Goal: Transaction & Acquisition: Book appointment/travel/reservation

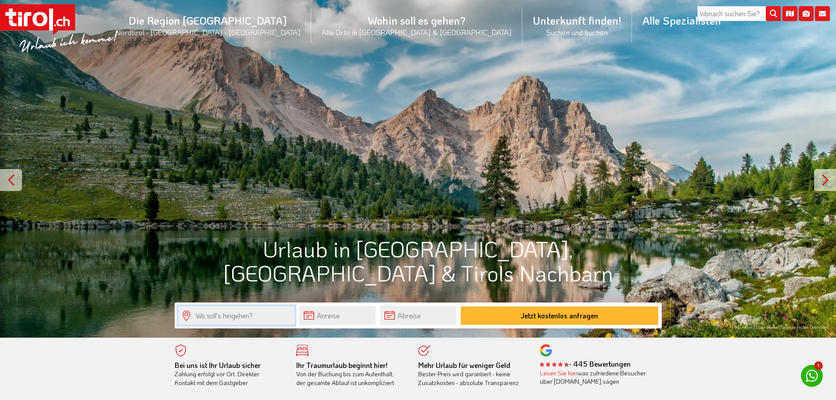
click at [222, 315] on input "text" at bounding box center [236, 315] width 117 height 19
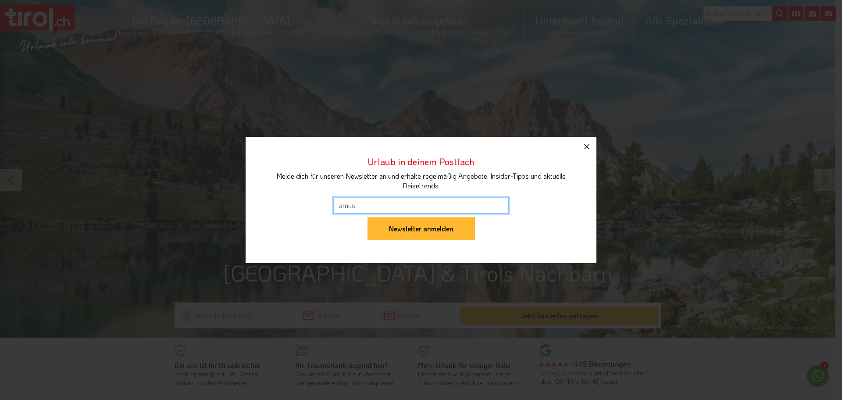
type input "amus"
click at [584, 146] on icon "button" at bounding box center [587, 146] width 11 height 11
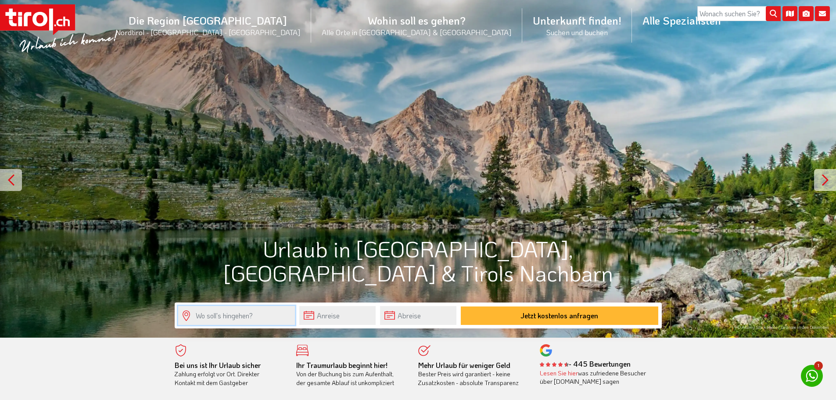
drag, startPoint x: 203, startPoint y: 307, endPoint x: 204, endPoint y: 317, distance: 10.1
click at [203, 309] on input "text" at bounding box center [236, 315] width 117 height 19
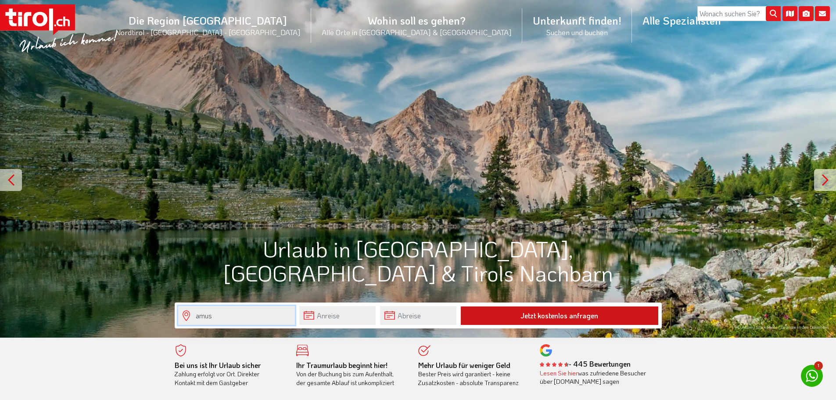
type input "amus"
click at [525, 318] on button "Jetzt kostenlos anfragen" at bounding box center [559, 315] width 197 height 18
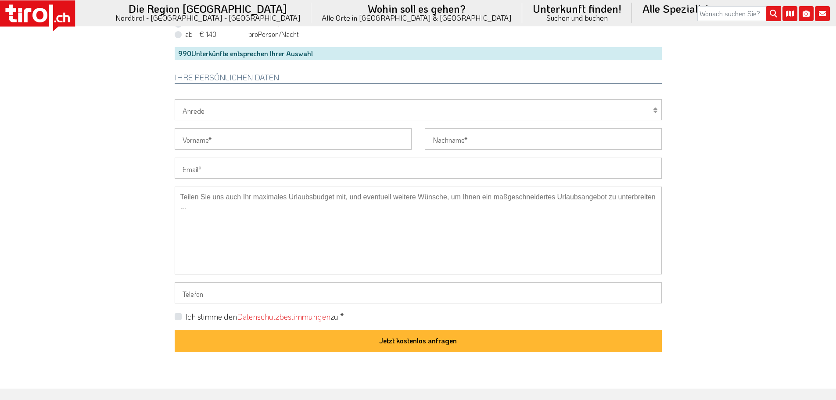
scroll to position [439, 0]
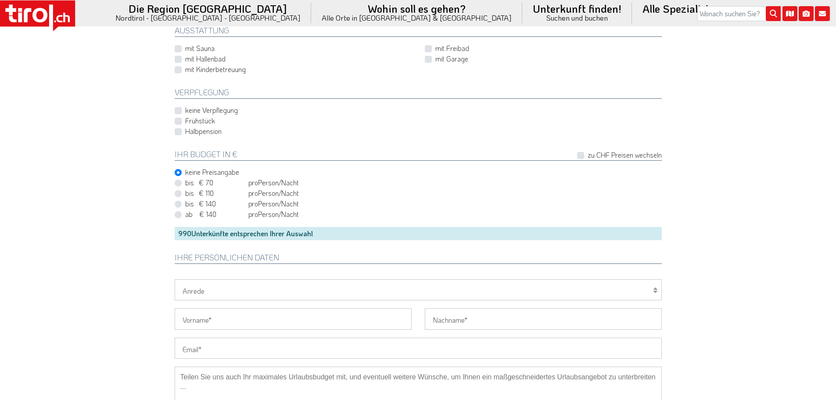
click at [185, 215] on label "ab € 140 ab CHF 131 pro Person Einheit /Nacht" at bounding box center [242, 214] width 114 height 10
click at [177, 215] on input "ab € 140 ab CHF 131 pro Person Einheit /Nacht" at bounding box center [419, 214] width 487 height 6
radio input "true"
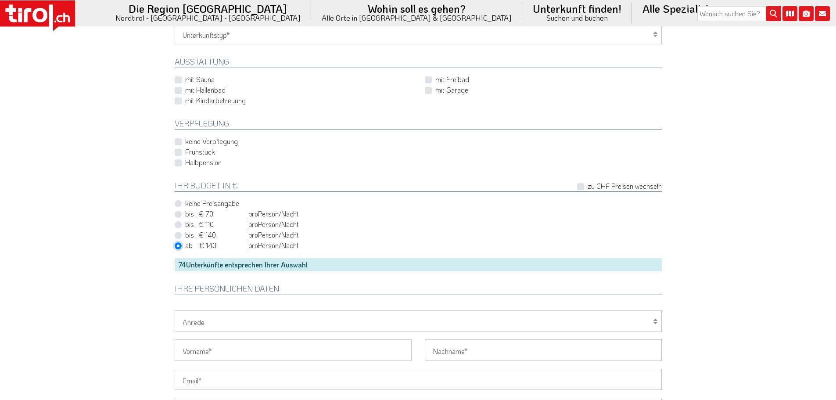
scroll to position [395, 0]
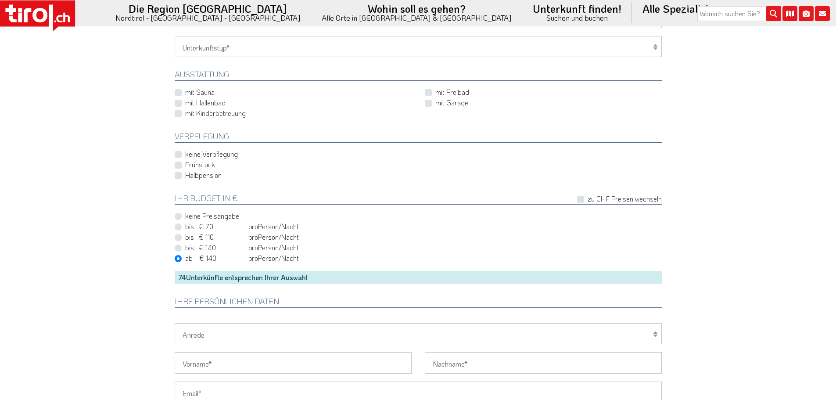
click at [185, 91] on label "mit Sauna" at bounding box center [199, 92] width 29 height 10
click at [177, 91] on input "mit Sauna" at bounding box center [294, 92] width 237 height 6
checkbox input "true"
click at [185, 107] on label "mit Hallenbad" at bounding box center [205, 103] width 40 height 10
click at [177, 106] on input "mit Hallenbad" at bounding box center [294, 103] width 237 height 6
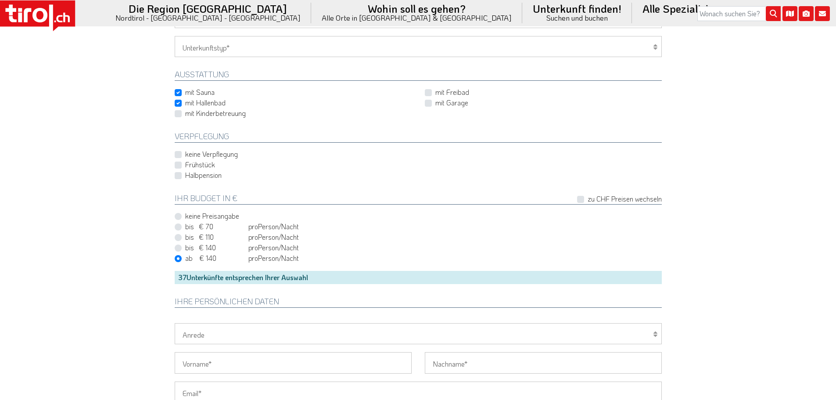
click at [185, 107] on label "mit Hallenbad" at bounding box center [205, 103] width 40 height 10
click at [177, 106] on input "mit Hallenbad" at bounding box center [294, 103] width 237 height 6
checkbox input "false"
click at [185, 166] on label "Frühstück" at bounding box center [200, 165] width 30 height 10
click at [176, 166] on input "Frühstück" at bounding box center [419, 165] width 487 height 6
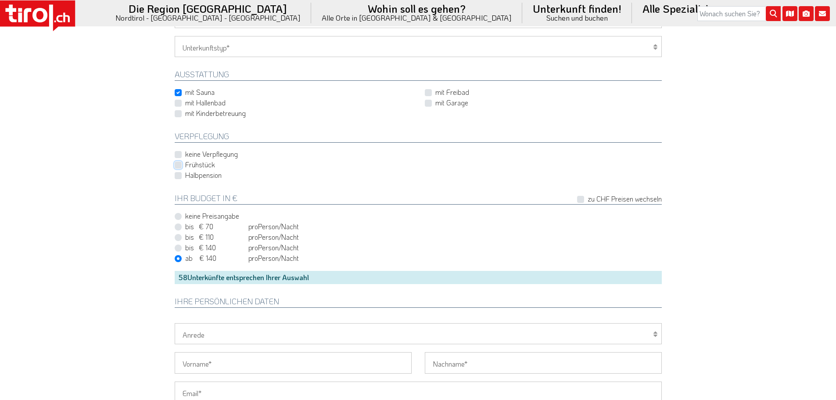
checkbox input "true"
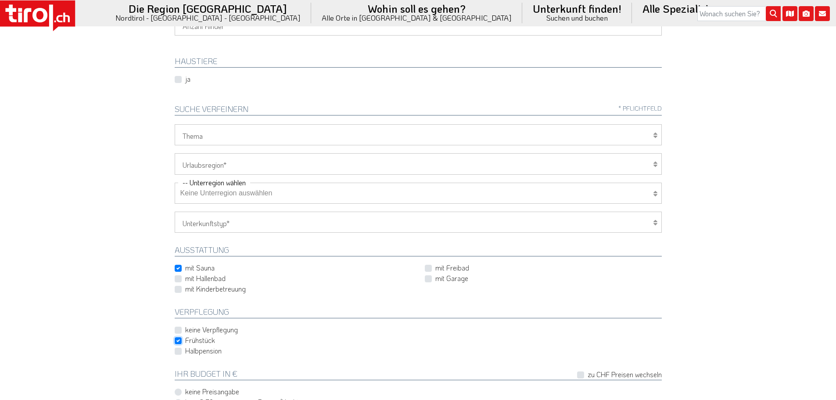
scroll to position [0, 0]
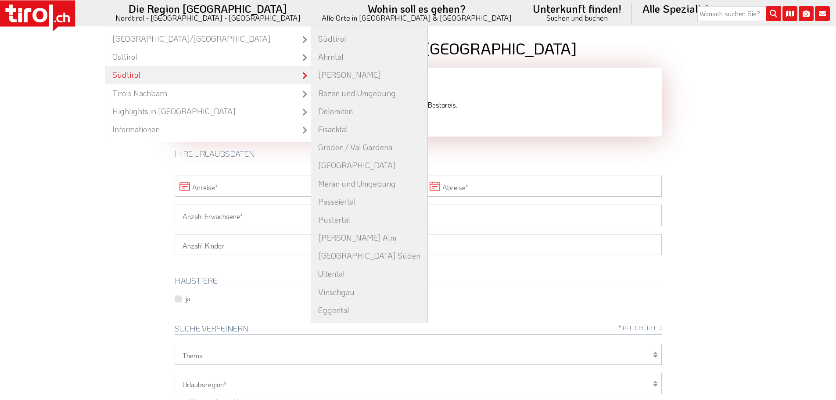
click at [240, 78] on link "Südtirol" at bounding box center [207, 75] width 205 height 18
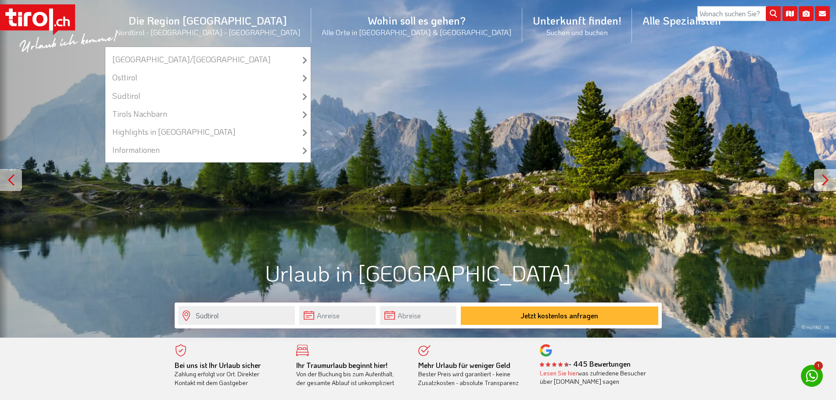
click at [248, 31] on li "Die Region Tirol Nordtirol - Südtirol - Osttirol Tirol/Nordtirol Tirol/Nordtiro…" at bounding box center [208, 25] width 206 height 43
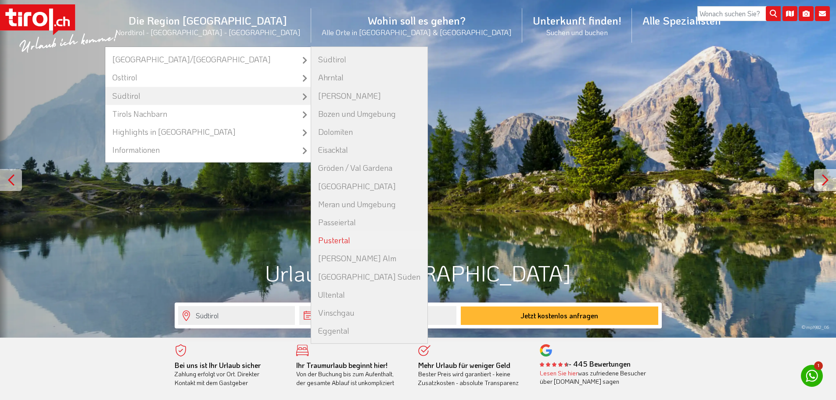
click at [338, 235] on link "Pustertal" at bounding box center [369, 240] width 116 height 18
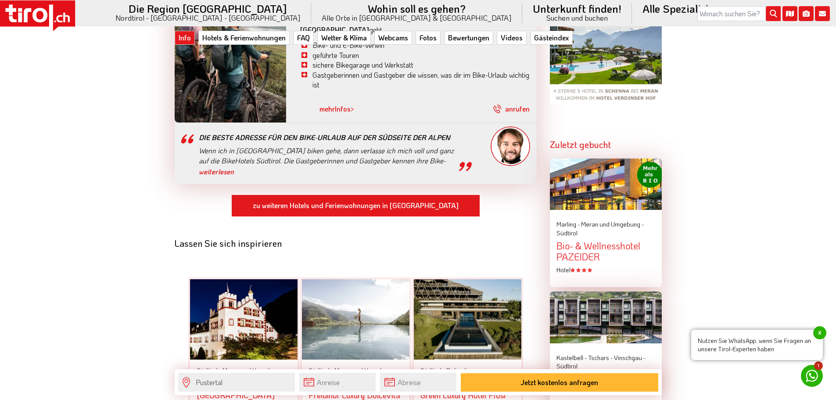
scroll to position [1009, 0]
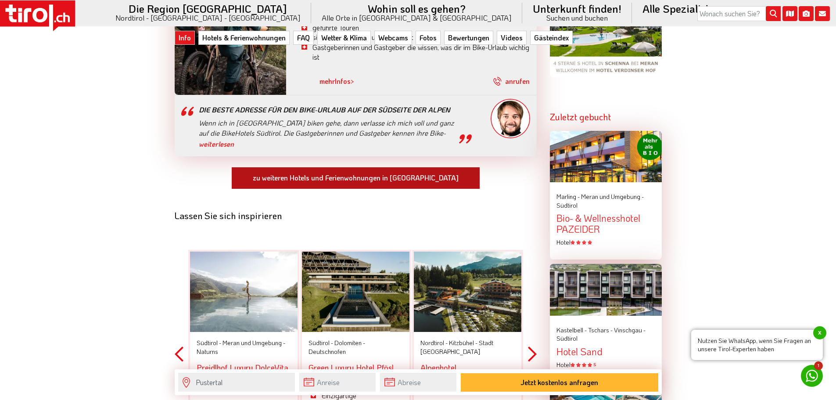
click at [352, 167] on link "zu weiteren Hotels und Ferienwohnungen in Pustertal" at bounding box center [355, 178] width 249 height 23
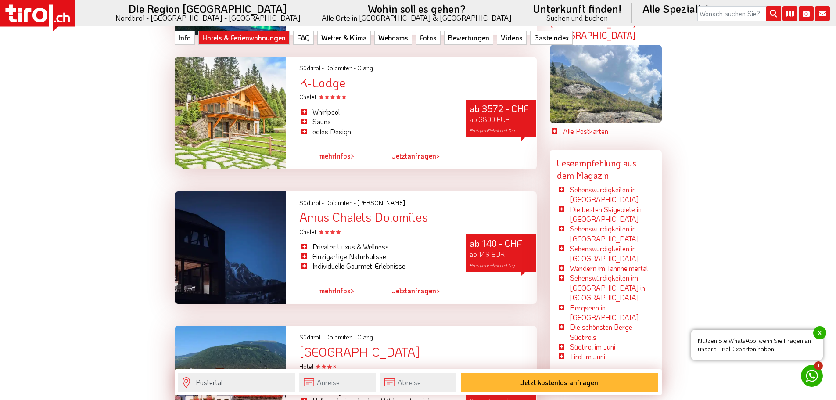
scroll to position [2413, 0]
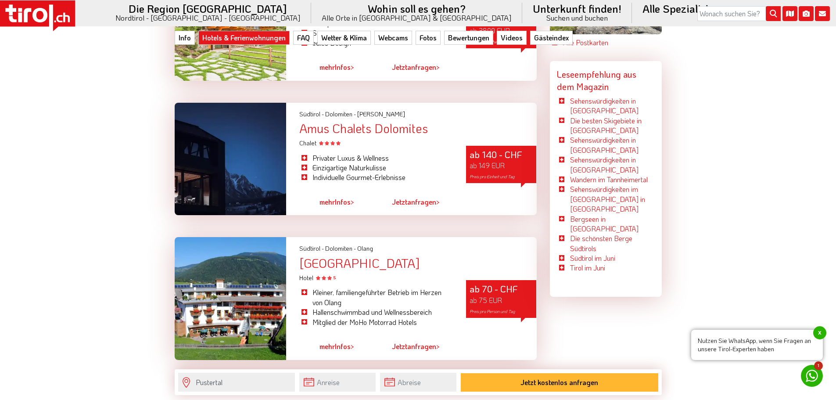
click at [410, 147] on div "Privater Luxus & Wellness Einzigartige Naturkulisse Individuelle Gourmet-Erlebn…" at bounding box center [376, 167] width 167 height 41
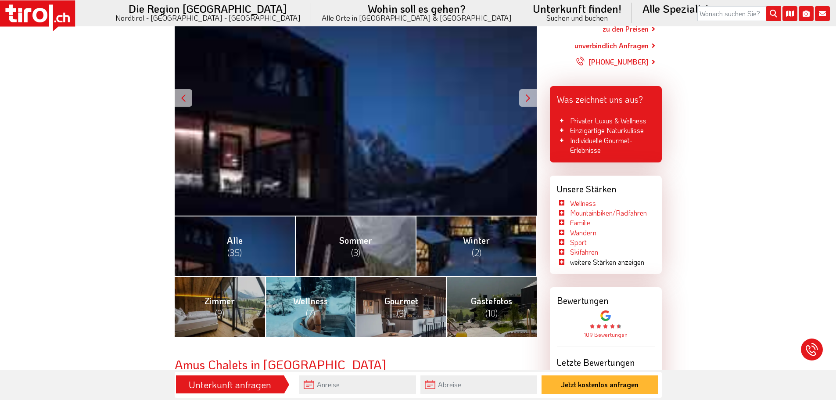
scroll to position [175, 0]
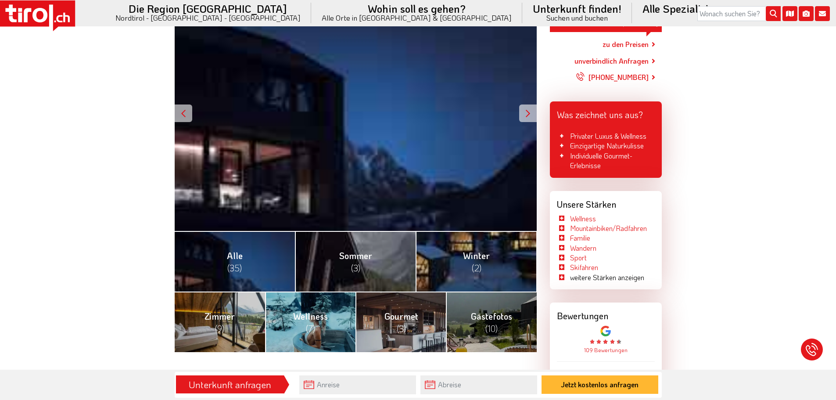
click at [524, 115] on div at bounding box center [528, 113] width 18 height 18
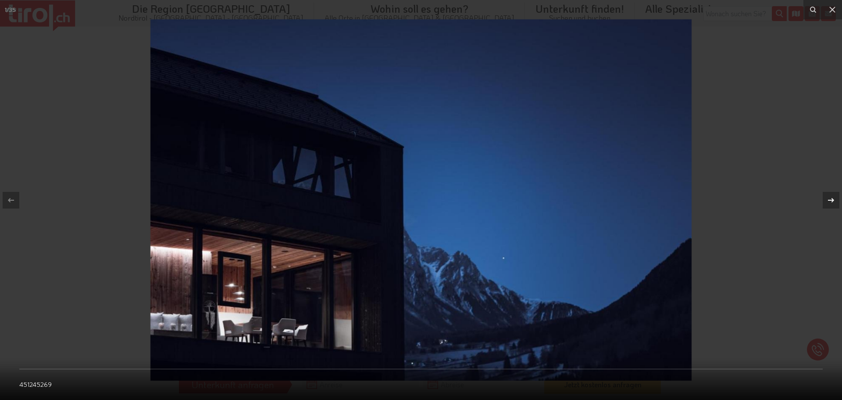
click at [833, 198] on icon at bounding box center [831, 200] width 11 height 11
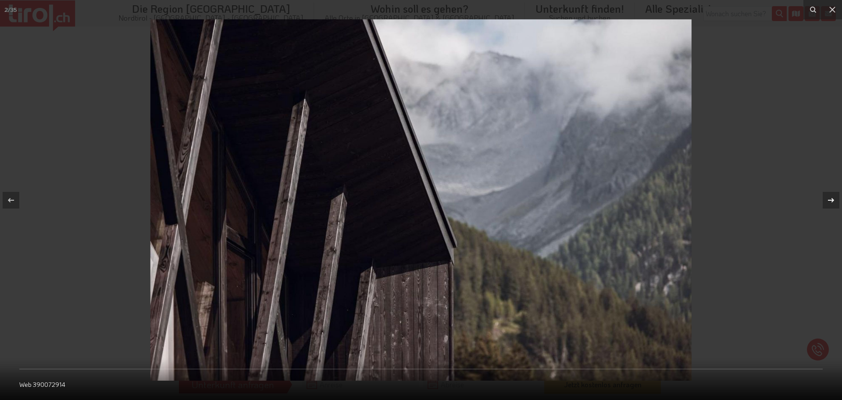
click at [833, 198] on icon at bounding box center [831, 200] width 11 height 11
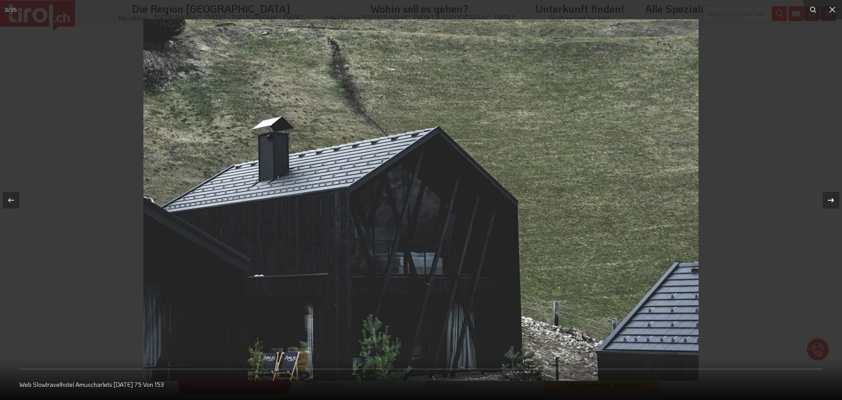
click at [833, 198] on icon at bounding box center [831, 200] width 11 height 11
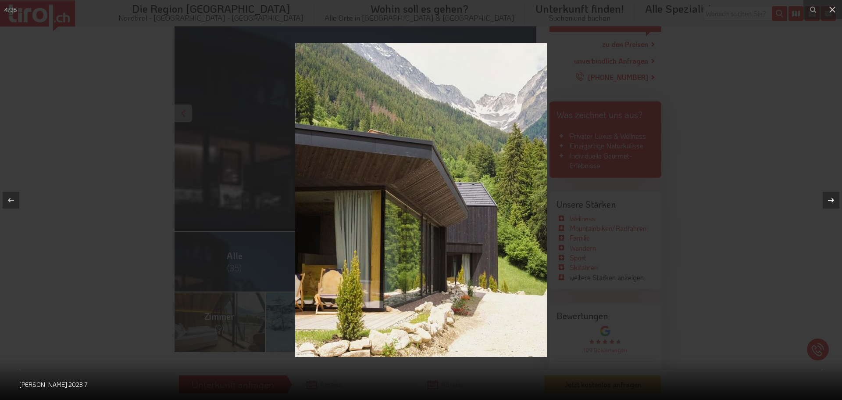
click at [833, 198] on icon at bounding box center [831, 200] width 11 height 11
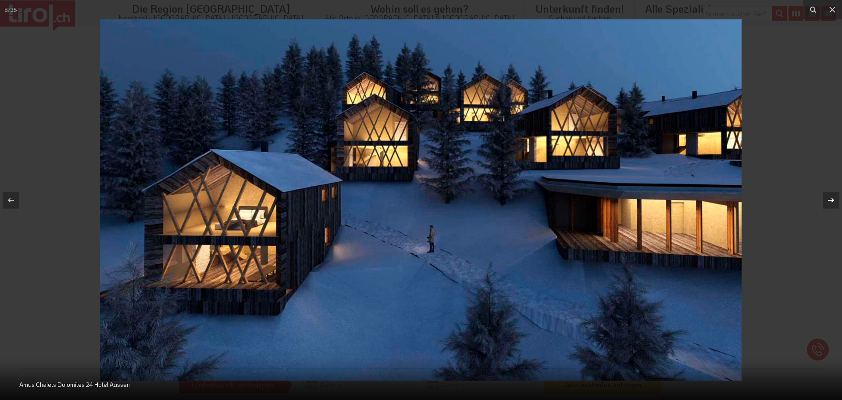
click at [833, 198] on icon at bounding box center [831, 200] width 11 height 11
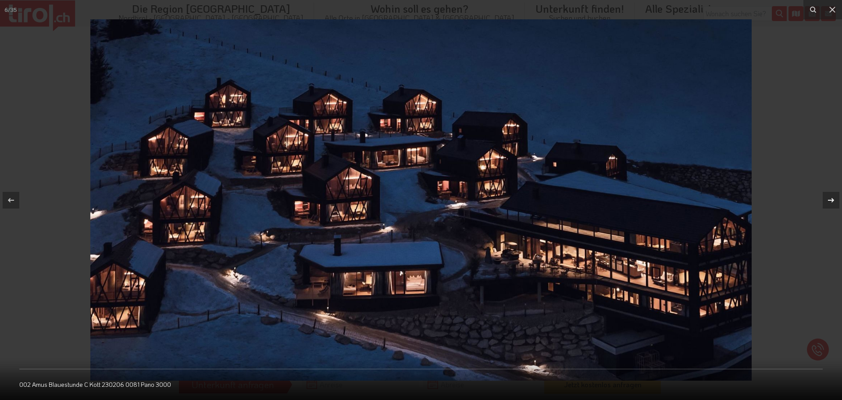
click at [833, 198] on icon at bounding box center [831, 200] width 11 height 11
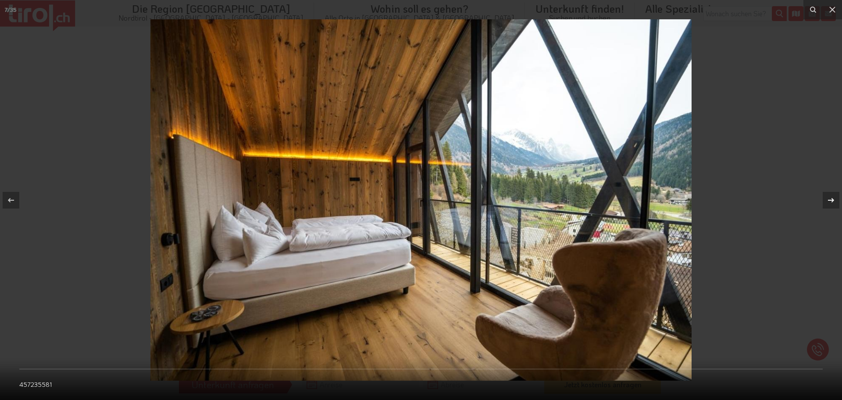
click at [833, 198] on icon at bounding box center [831, 200] width 11 height 11
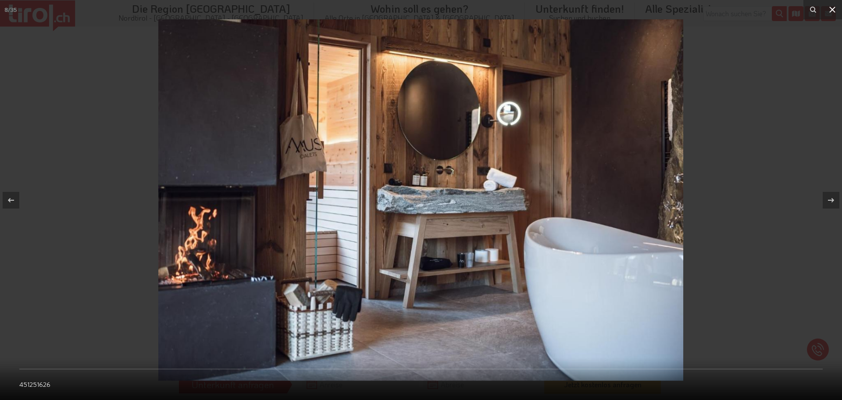
click at [835, 8] on icon at bounding box center [832, 9] width 11 height 11
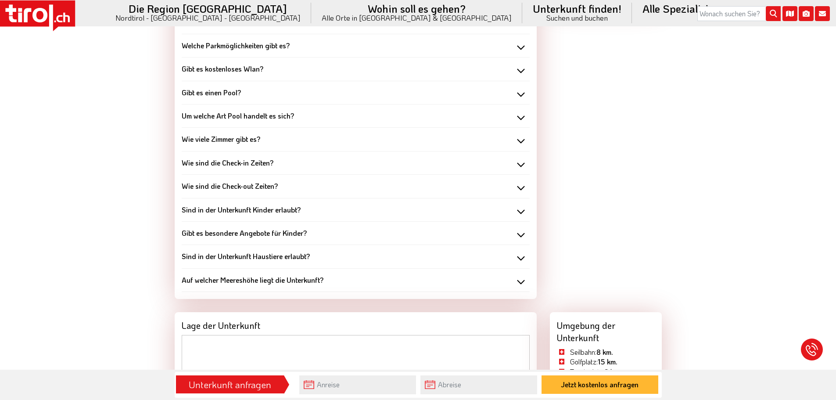
scroll to position [1019, 0]
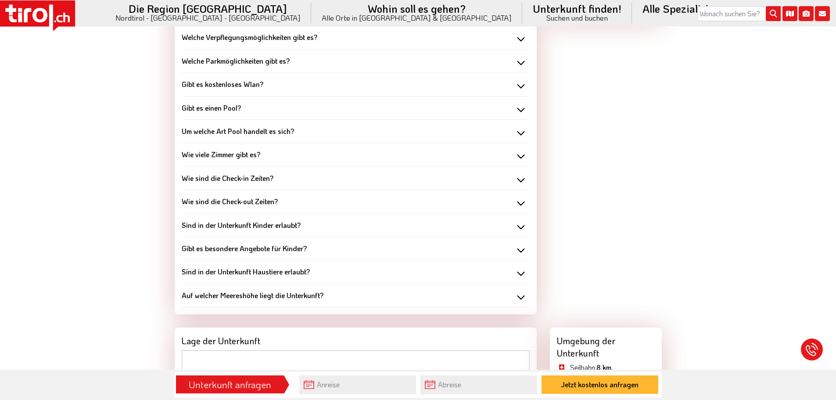
click at [225, 156] on b "Wie viele Zimmer gibt es?" at bounding box center [221, 154] width 79 height 9
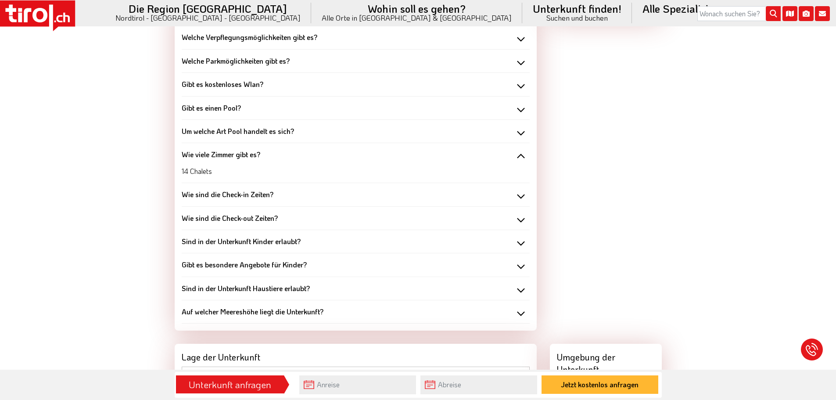
click at [225, 156] on b "Wie viele Zimmer gibt es?" at bounding box center [221, 154] width 79 height 9
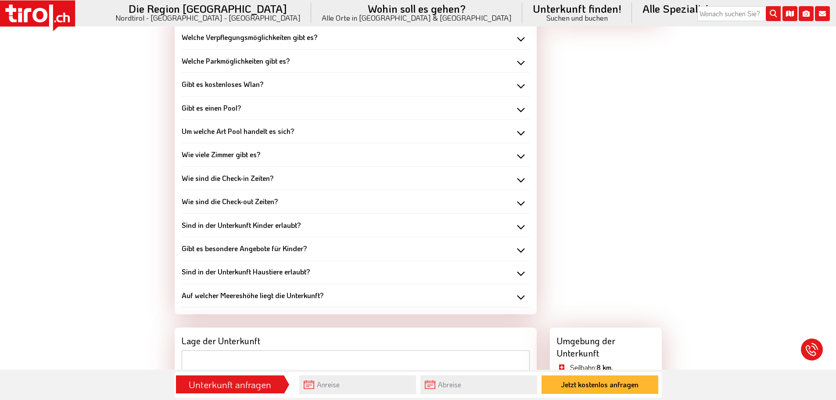
click at [223, 172] on div "Wie sind die Check-in Zeiten? 15:00 Uhr" at bounding box center [356, 178] width 348 height 23
click at [222, 175] on b "Wie sind die Check-in Zeiten?" at bounding box center [228, 177] width 92 height 9
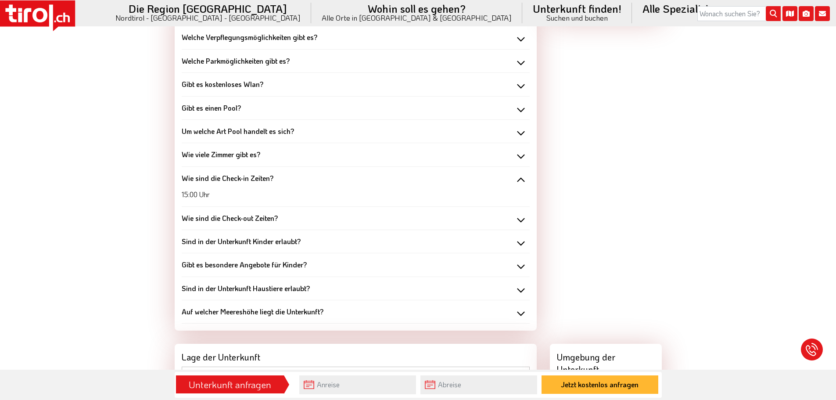
click at [222, 175] on b "Wie sind die Check-in Zeiten?" at bounding box center [228, 177] width 92 height 9
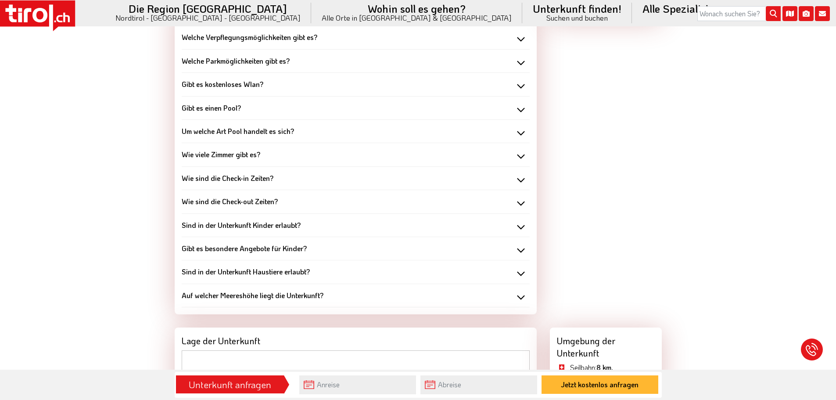
click at [221, 197] on b "Wie sind die Check-out Zeiten?" at bounding box center [230, 201] width 96 height 9
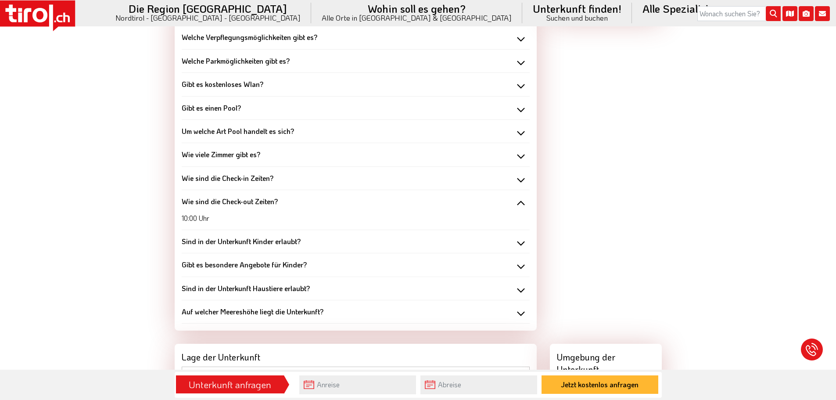
click at [221, 197] on b "Wie sind die Check-out Zeiten?" at bounding box center [230, 201] width 96 height 9
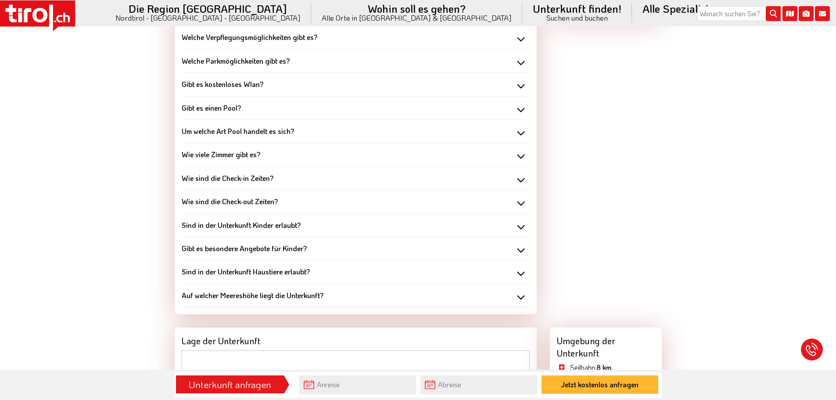
click at [219, 226] on b "Sind in der Unterkunft Kinder erlaubt?" at bounding box center [241, 224] width 119 height 9
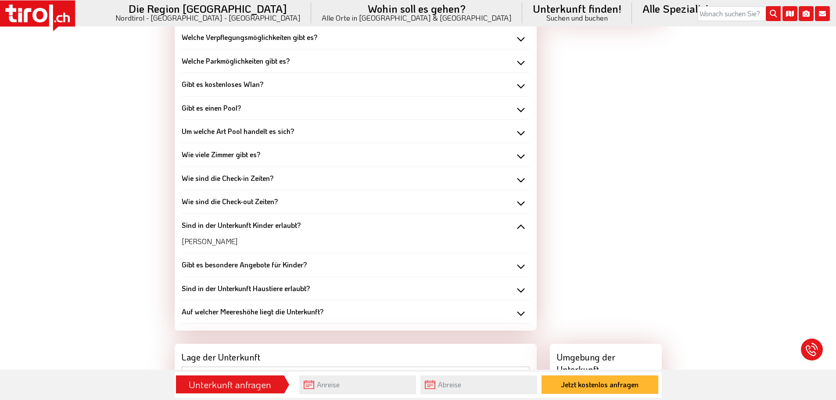
click at [219, 226] on b "Sind in der Unterkunft Kinder erlaubt?" at bounding box center [241, 224] width 119 height 9
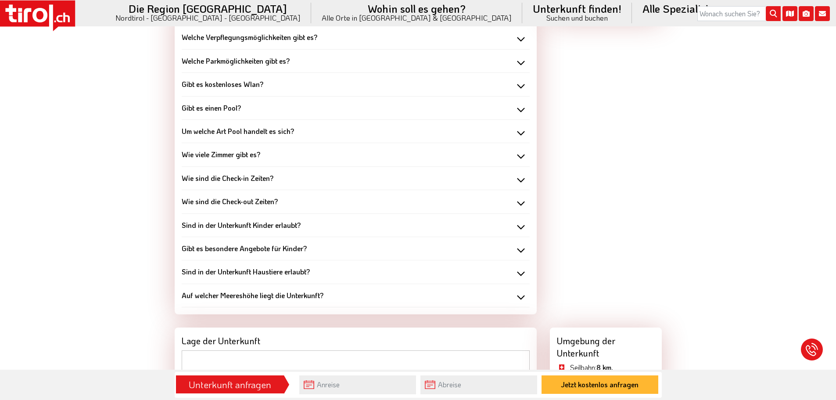
click at [217, 253] on div "Gibt es besondere Angebote für Kinder?" at bounding box center [356, 248] width 348 height 10
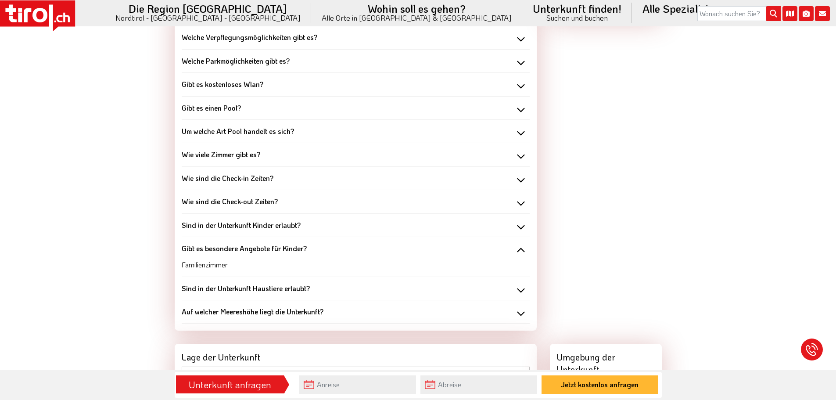
click at [217, 250] on b "Gibt es besondere Angebote für Kinder?" at bounding box center [244, 247] width 125 height 9
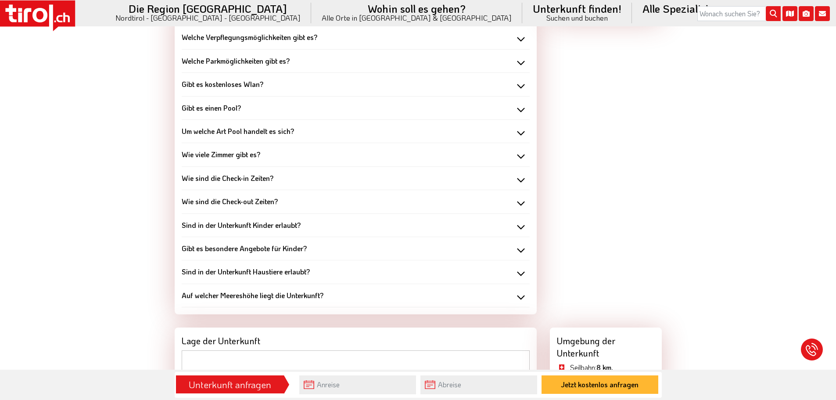
click at [213, 268] on b "Sind in der Unterkunft Haustiere erlaubt?" at bounding box center [246, 271] width 128 height 9
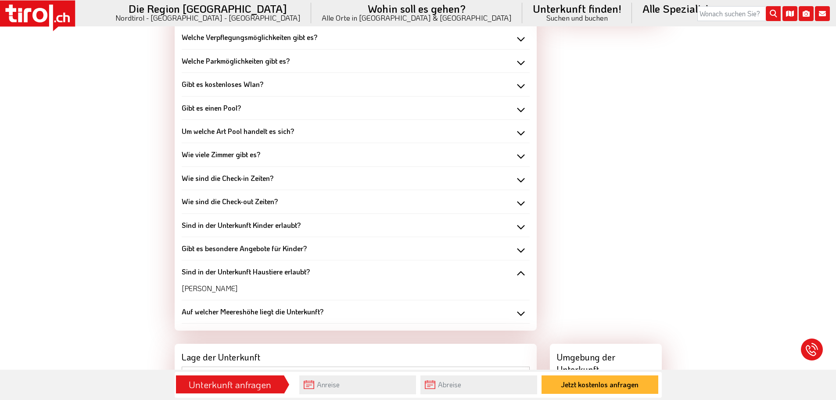
click at [213, 268] on b "Sind in der Unterkunft Haustiere erlaubt?" at bounding box center [246, 271] width 128 height 9
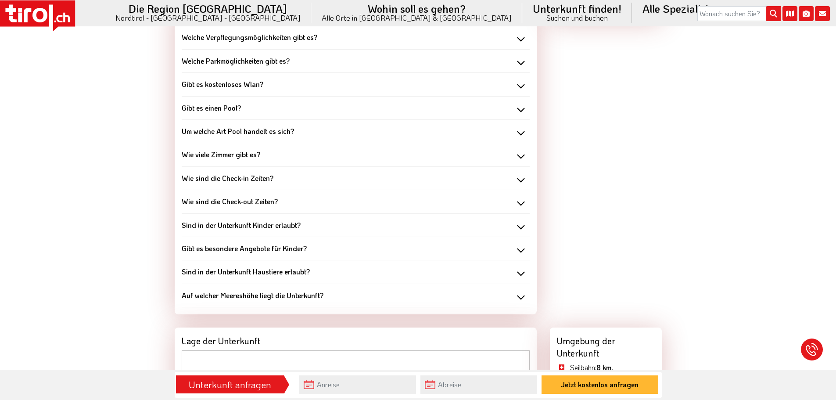
click at [211, 294] on b "Auf welcher Meereshöhe liegt die Unterkunft?" at bounding box center [253, 294] width 142 height 9
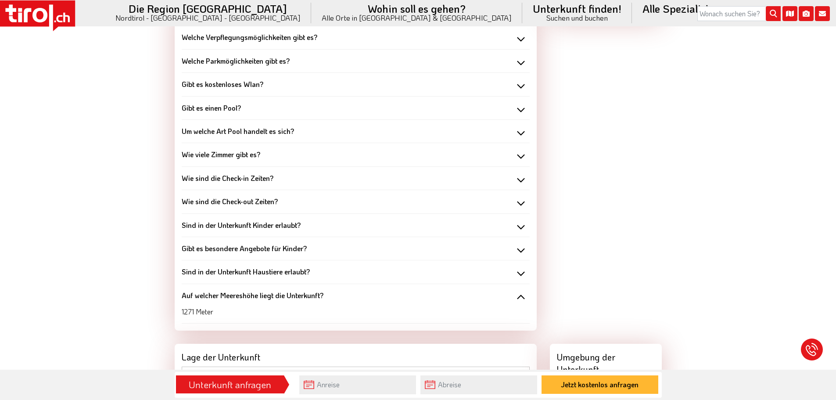
click at [211, 294] on b "Auf welcher Meereshöhe liegt die Unterkunft?" at bounding box center [253, 294] width 142 height 9
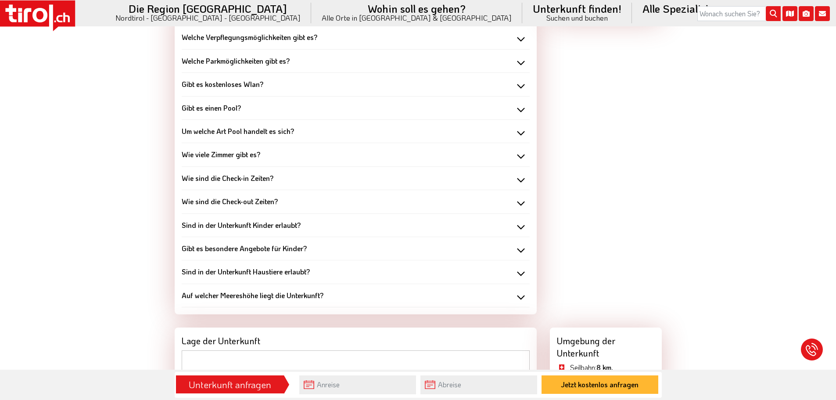
click at [208, 131] on b "Um welche Art Pool handelt es sich?" at bounding box center [238, 130] width 112 height 9
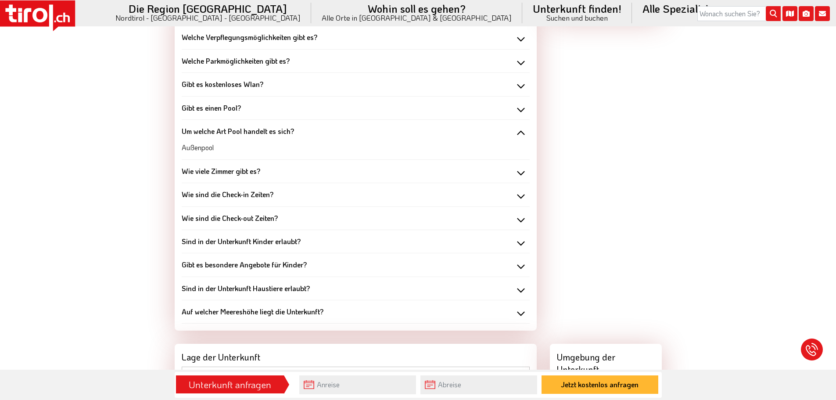
click at [208, 131] on b "Um welche Art Pool handelt es sich?" at bounding box center [238, 130] width 112 height 9
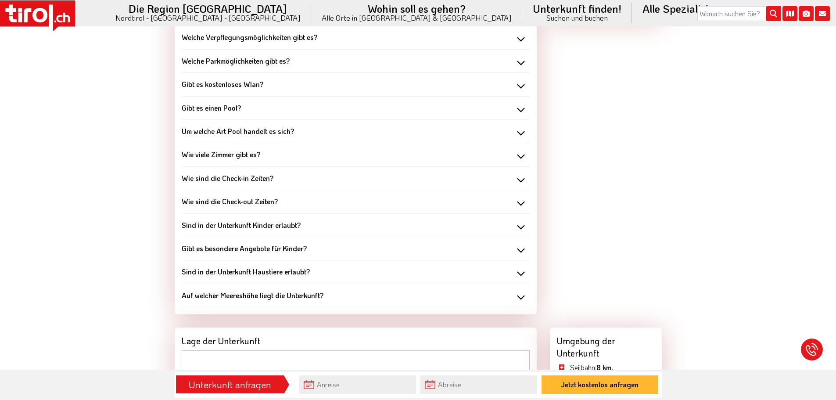
click at [208, 111] on b "Gibt es einen Pool?" at bounding box center [211, 107] width 59 height 9
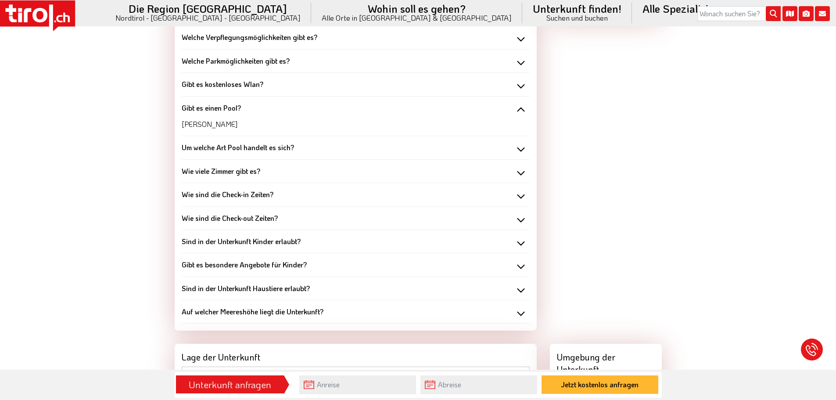
click at [208, 111] on b "Gibt es einen Pool?" at bounding box center [211, 107] width 59 height 9
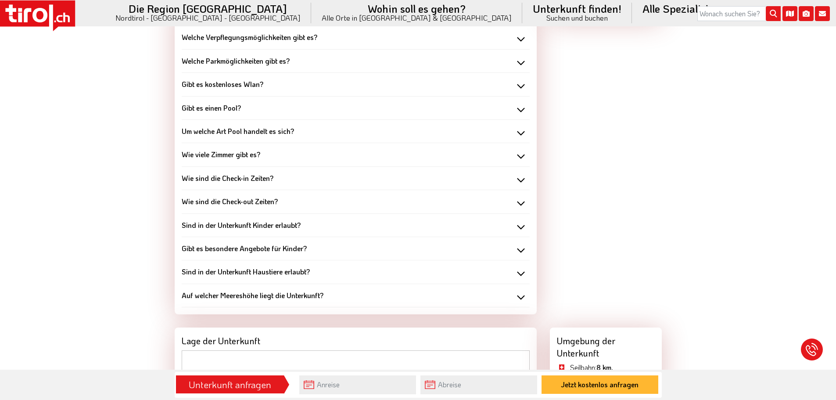
click at [211, 83] on b "Gibt es kostenloses Wlan?" at bounding box center [223, 83] width 82 height 9
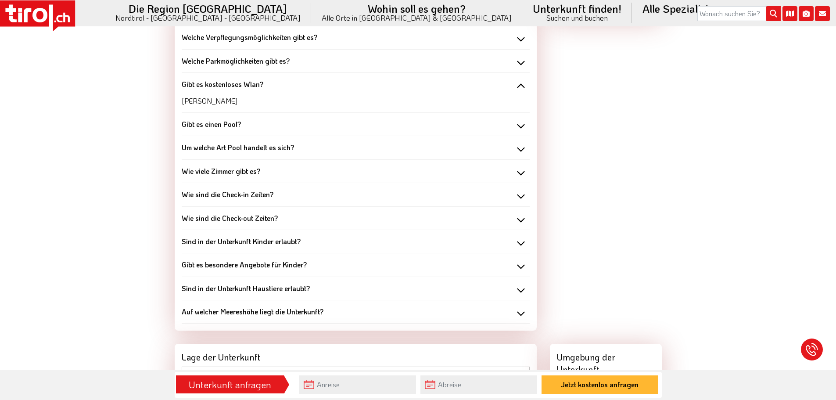
click at [211, 83] on b "Gibt es kostenloses Wlan?" at bounding box center [223, 83] width 82 height 9
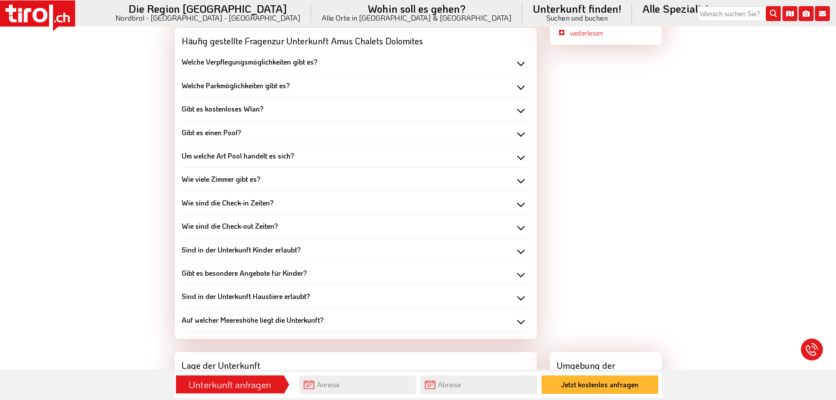
scroll to position [975, 0]
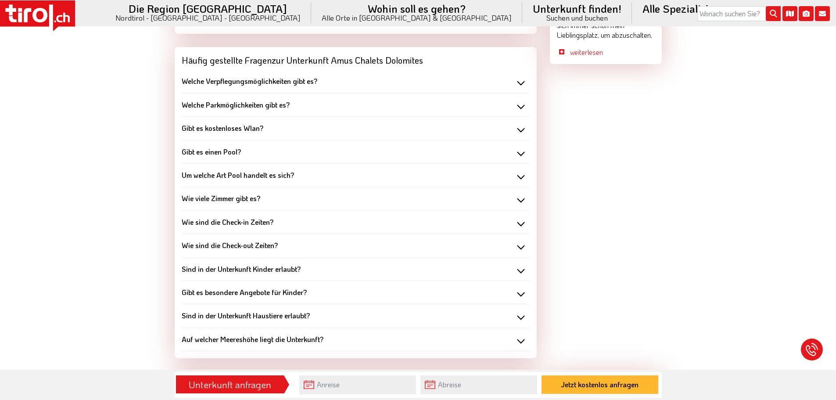
click at [212, 106] on b "Welche Parkmöglichkeiten gibt es?" at bounding box center [236, 104] width 108 height 9
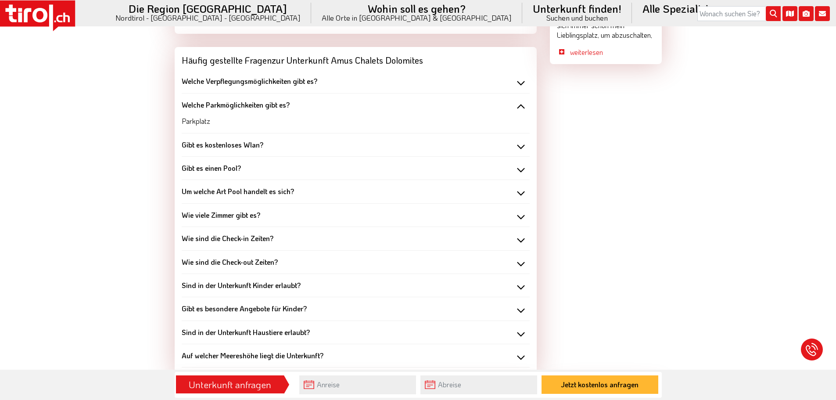
click at [212, 106] on b "Welche Parkmöglichkeiten gibt es?" at bounding box center [236, 104] width 108 height 9
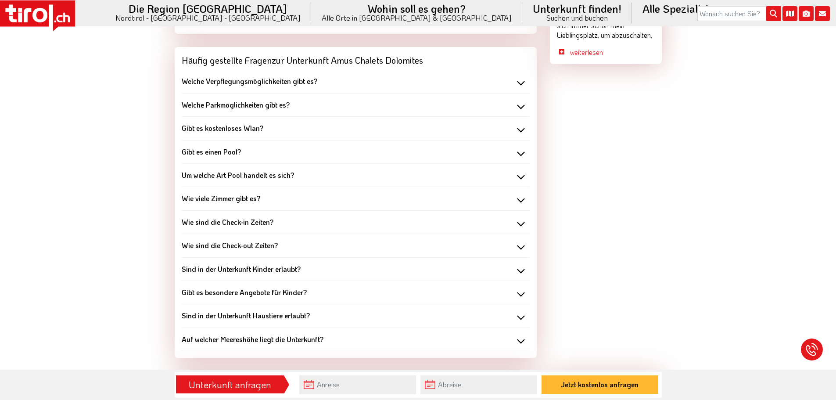
click at [212, 77] on b "Welche Verpflegungsmöglichkeiten gibt es?" at bounding box center [250, 80] width 136 height 9
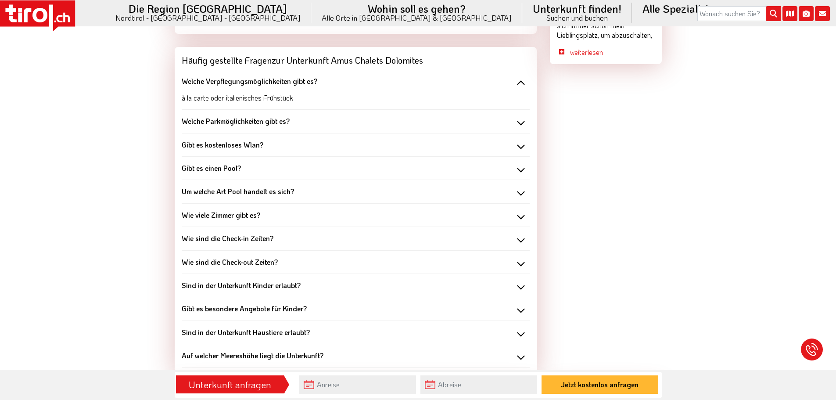
click at [212, 77] on b "Welche Verpflegungsmöglichkeiten gibt es?" at bounding box center [250, 80] width 136 height 9
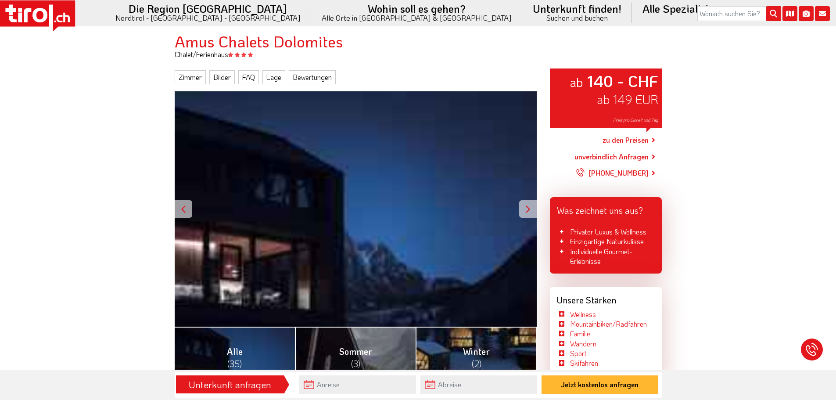
scroll to position [0, 0]
